Goal: Find specific page/section: Find specific page/section

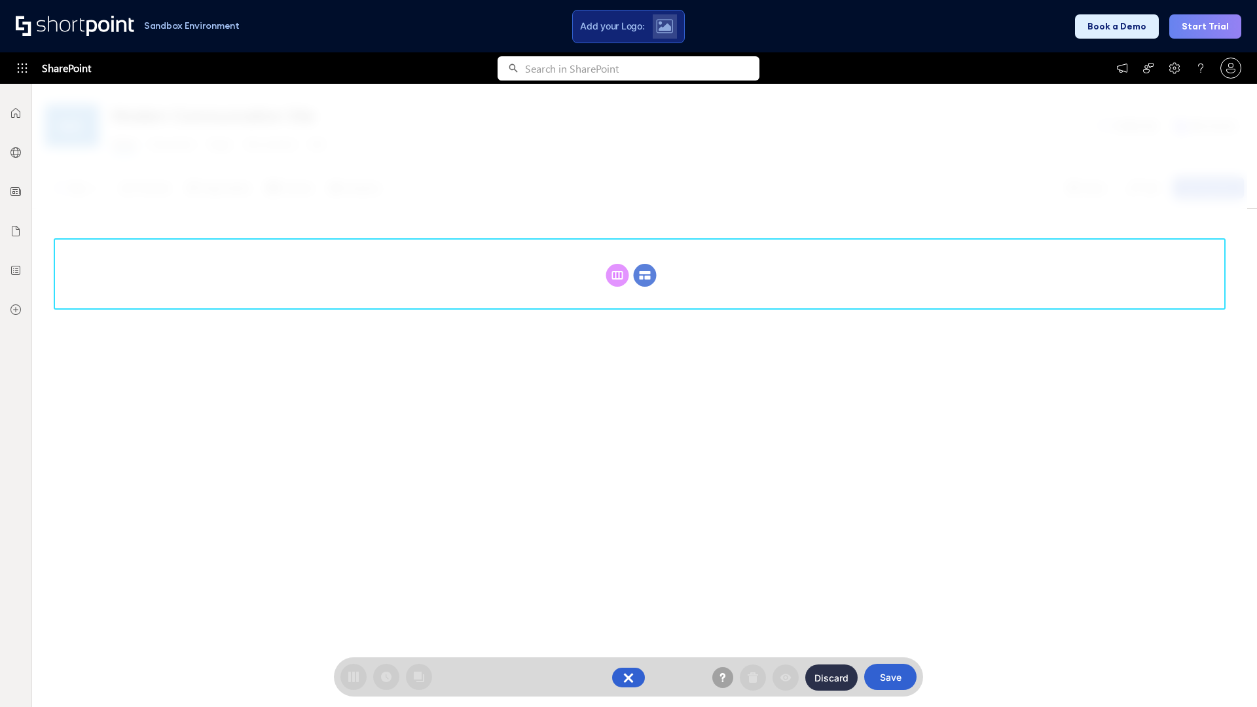
click at [645, 275] on circle at bounding box center [645, 275] width 23 height 23
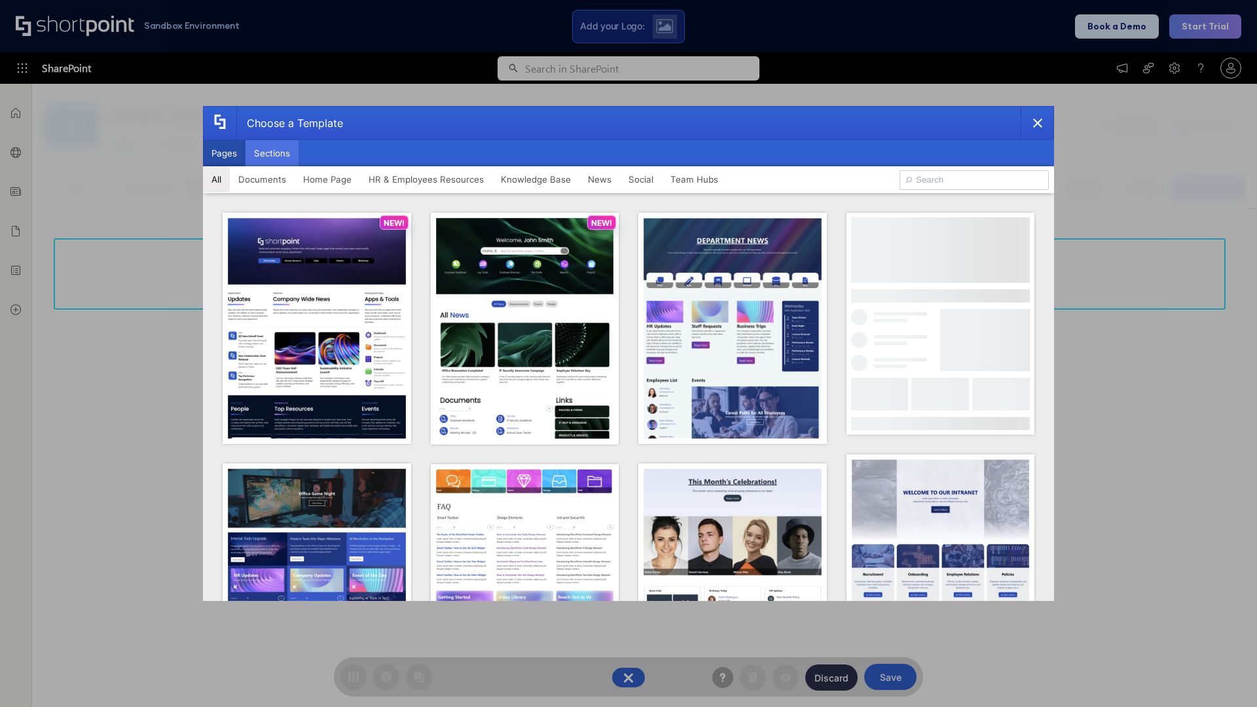
click at [272, 153] on button "Sections" at bounding box center [272, 153] width 53 height 26
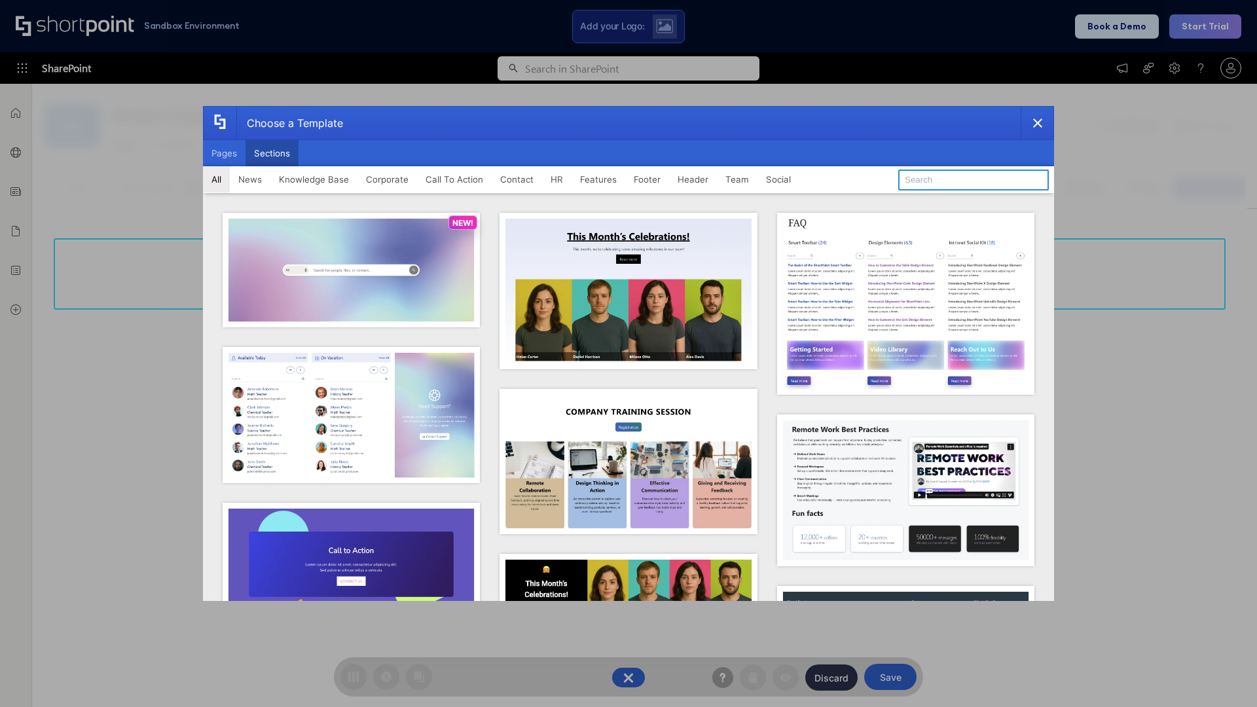
type input "Meet The Team 3"
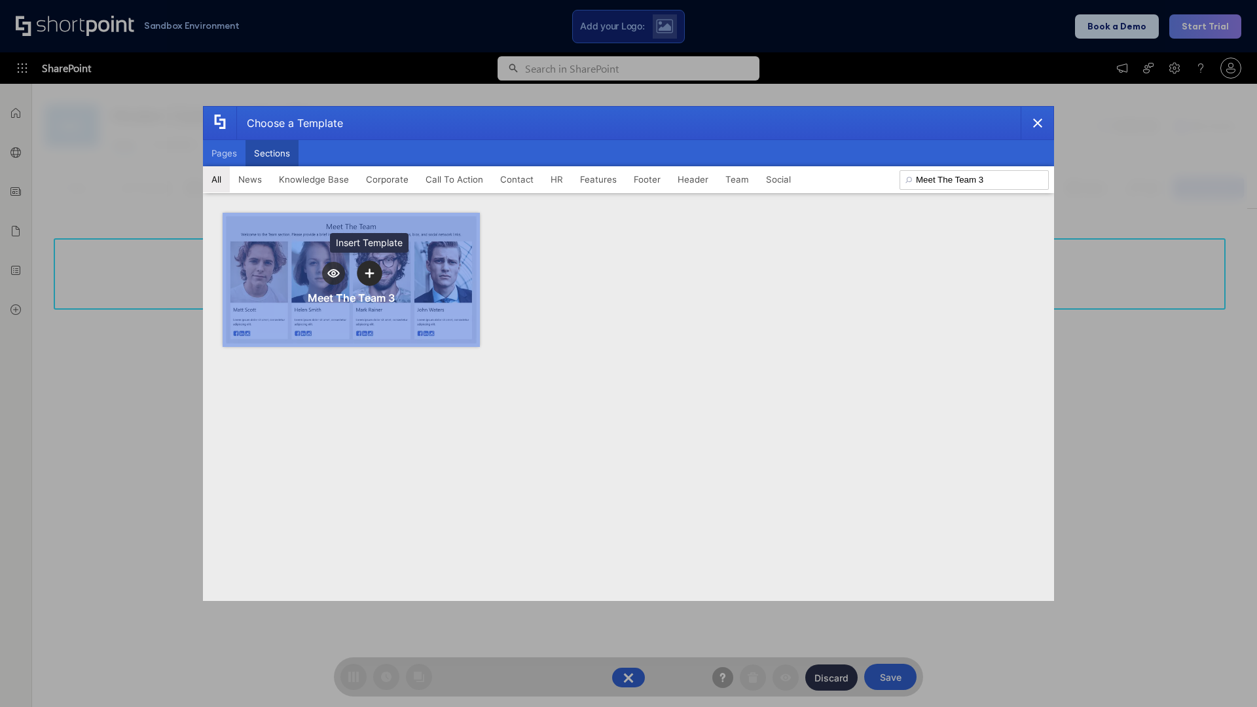
click at [369, 273] on icon "template selector" at bounding box center [369, 273] width 9 height 9
